Goal: Information Seeking & Learning: Learn about a topic

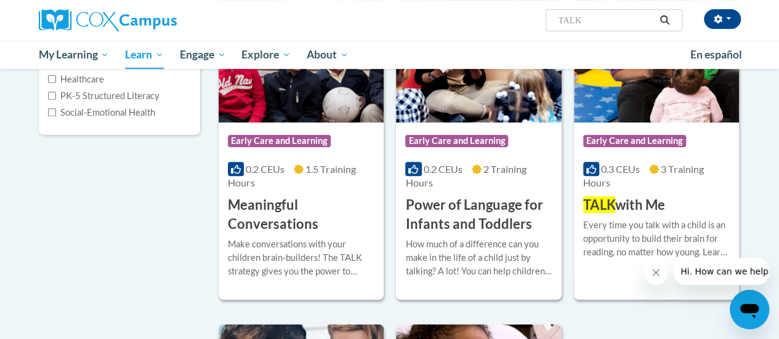
scroll to position [246, 0]
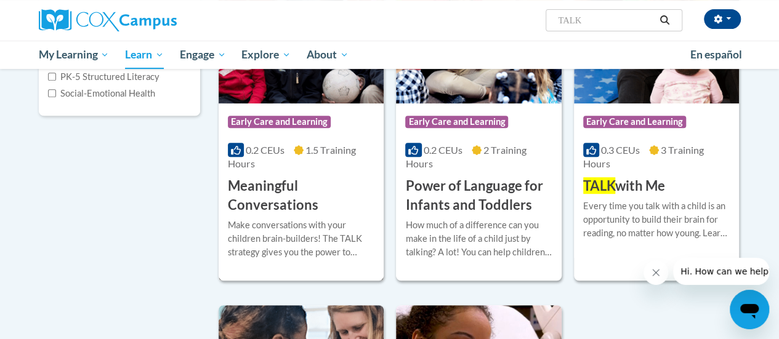
click at [275, 208] on h3 "Meaningful Conversations" at bounding box center [301, 196] width 147 height 38
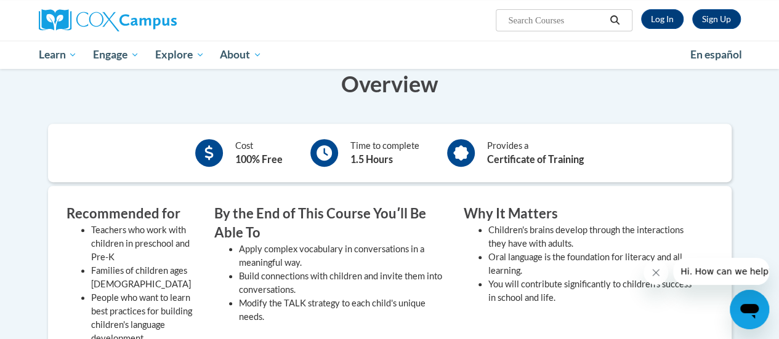
scroll to position [246, 0]
